Goal: Task Accomplishment & Management: Use online tool/utility

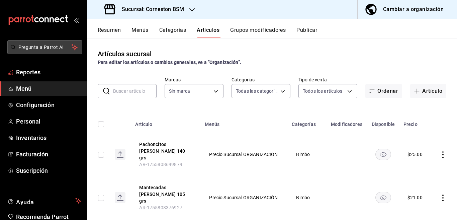
type input "d8a7dd1a-ddd7-46e2-9a6d-e71c72c0589e,bdda37da-712f-4da4-92e1-5f2d2d8f4b64,9d5a2…"
type input "baea13f6-8b02-44ce-b335-381c6588bfb3"
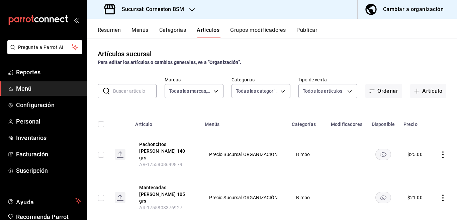
click at [193, 10] on icon "button" at bounding box center [191, 9] width 5 height 5
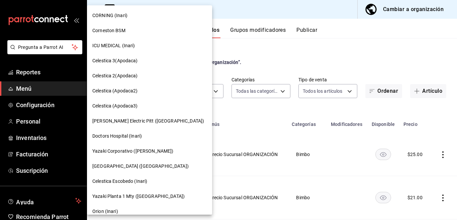
click at [104, 16] on span "CORNING (Inari)" at bounding box center [109, 15] width 35 height 7
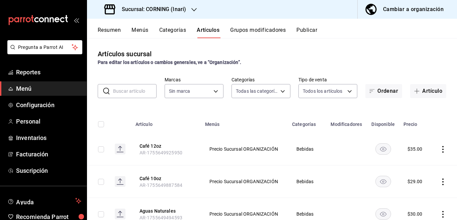
type input "2fc91448-c819-4dc1-a65e-8a1fd7123e51,396cbb58-422b-46d3-accc-8fe96382a592,5444b…"
type input "9758f88e-1d56-483c-ada6-183e34089cca"
click at [135, 94] on input "text" at bounding box center [134, 90] width 43 height 13
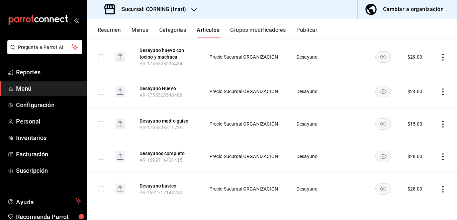
scroll to position [95, 0]
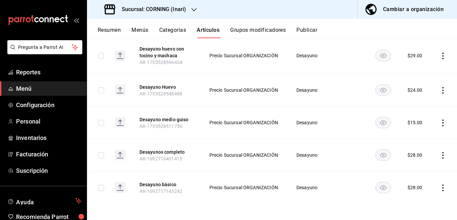
type input "desayuno"
click at [439, 153] on icon "actions" at bounding box center [442, 155] width 7 height 7
click at [413, 169] on span "Editar" at bounding box center [416, 170] width 17 height 7
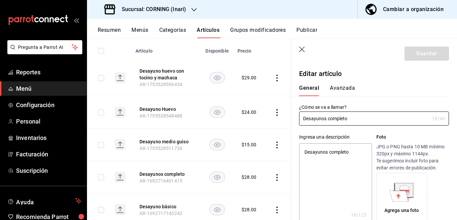
type textarea "x"
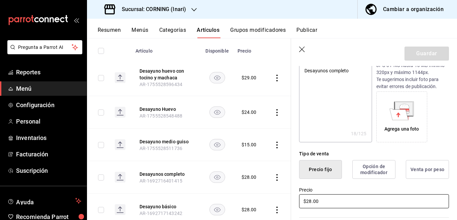
click at [329, 197] on input "$28.00" at bounding box center [374, 201] width 150 height 14
type input "$2.00"
type textarea "x"
type input "$27.00"
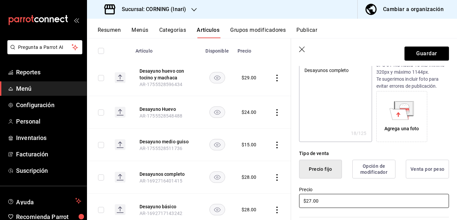
type textarea "x"
type input "$27.00"
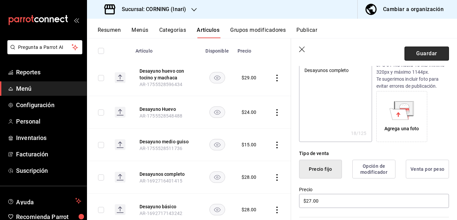
click at [420, 50] on button "Guardar" at bounding box center [426, 53] width 44 height 14
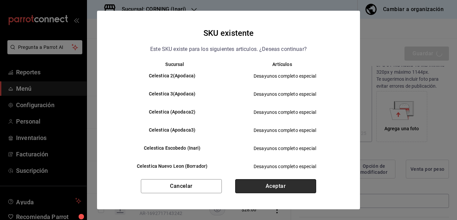
click at [285, 186] on button "Aceptar" at bounding box center [275, 186] width 81 height 14
type textarea "x"
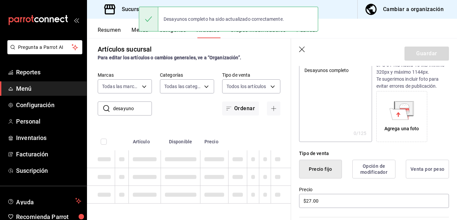
type textarea "x"
type input "AR-1755843185027"
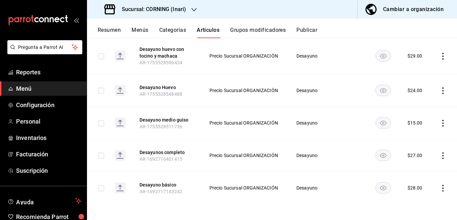
scroll to position [95, 0]
click at [439, 187] on icon "actions" at bounding box center [442, 187] width 7 height 7
click at [418, 173] on span "Editar" at bounding box center [416, 174] width 17 height 7
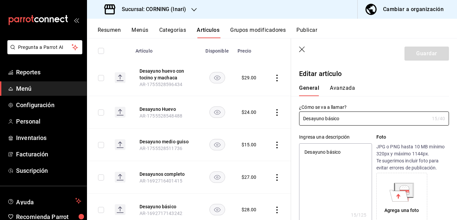
type textarea "x"
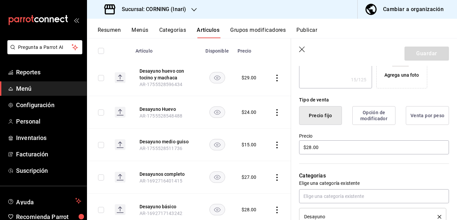
scroll to position [136, 0]
click at [332, 149] on input "$28.00" at bounding box center [374, 146] width 150 height 14
type input "$2.00"
type textarea "x"
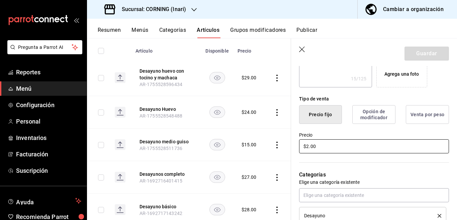
type input "$27.00"
type textarea "x"
type input "$27.00"
click at [411, 51] on button "Guardar" at bounding box center [426, 53] width 44 height 14
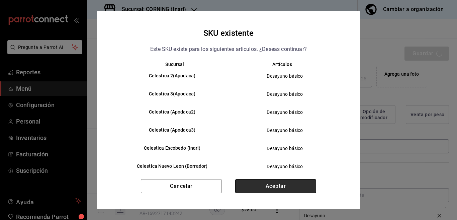
click at [278, 186] on button "Aceptar" at bounding box center [275, 186] width 81 height 14
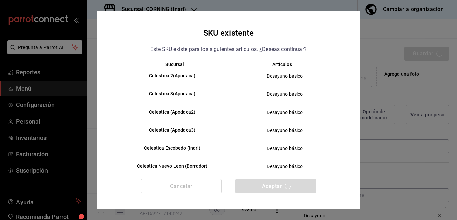
type textarea "x"
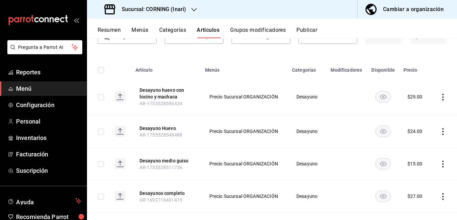
scroll to position [95, 0]
